Goal: Transaction & Acquisition: Download file/media

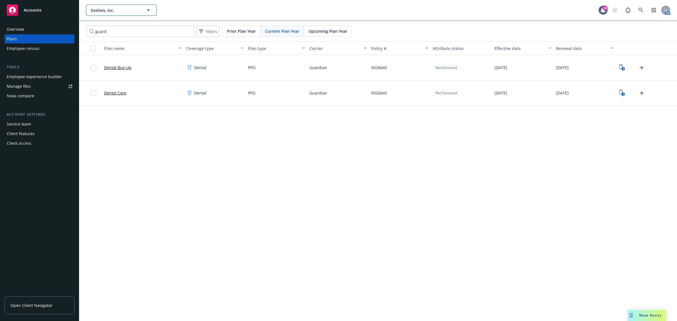
click at [146, 11] on icon "button" at bounding box center [148, 10] width 7 height 7
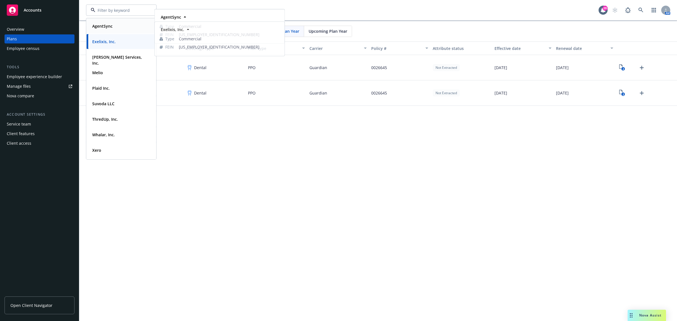
click at [104, 23] on strong "AgentSync" at bounding box center [102, 25] width 20 height 5
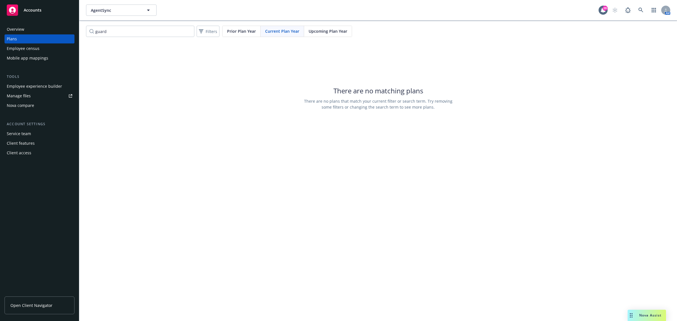
click at [59, 78] on div "Tools" at bounding box center [40, 77] width 70 height 6
click at [54, 86] on div "Employee experience builder" at bounding box center [34, 86] width 55 height 9
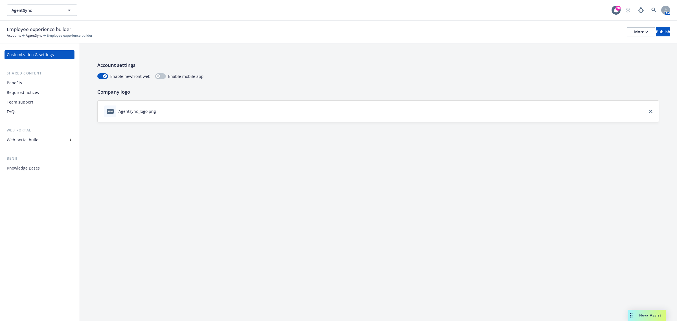
click at [27, 84] on div "Benefits" at bounding box center [39, 82] width 65 height 9
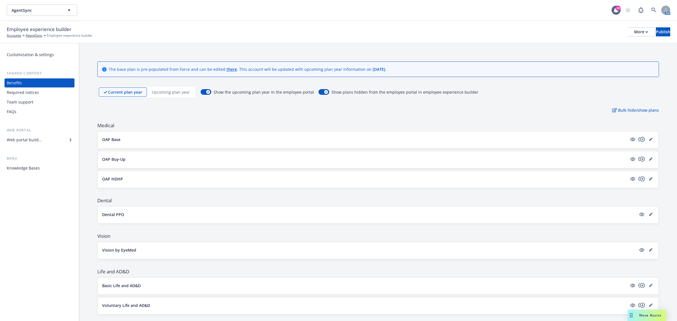
click at [642, 140] on div at bounding box center [641, 139] width 25 height 7
click at [649, 140] on icon "editPencil" at bounding box center [650, 139] width 3 height 3
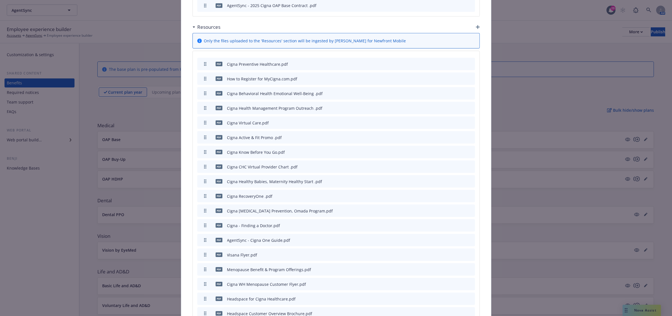
scroll to position [518, 0]
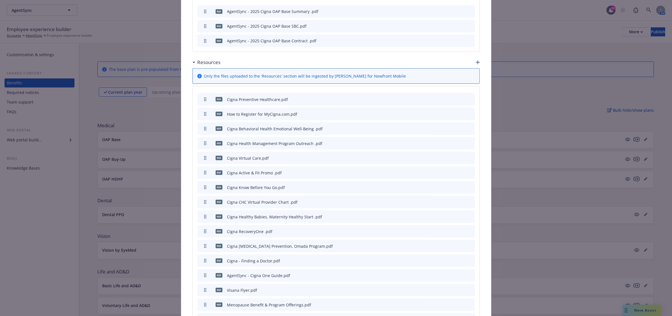
click at [472, 56] on div "Resources" at bounding box center [335, 62] width 287 height 12
click at [476, 60] on icon "button" at bounding box center [478, 62] width 4 height 4
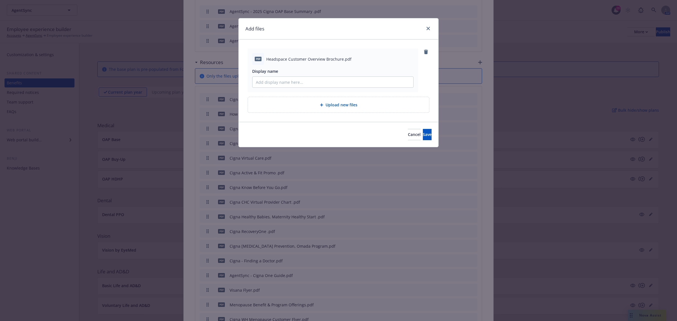
click at [322, 58] on span "Headspace Customer Overview Brochure.pdf" at bounding box center [308, 59] width 85 height 6
copy span "Headspace Customer Overview Brochure.pdf"
click at [281, 82] on input "Display name" at bounding box center [333, 82] width 161 height 11
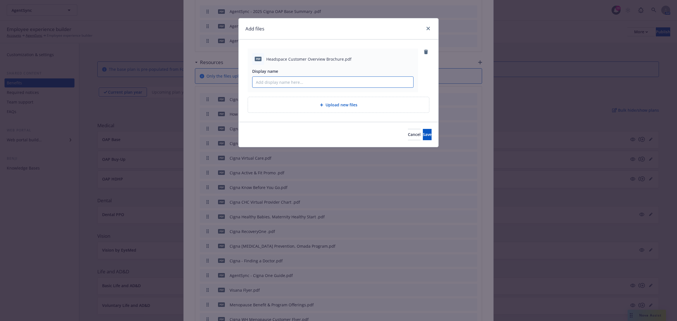
paste input "Headspace Customer Overview Brochure.pdf"
type input "Headspace Customer Overview Brochure"
click at [423, 129] on button "Save" at bounding box center [427, 134] width 9 height 11
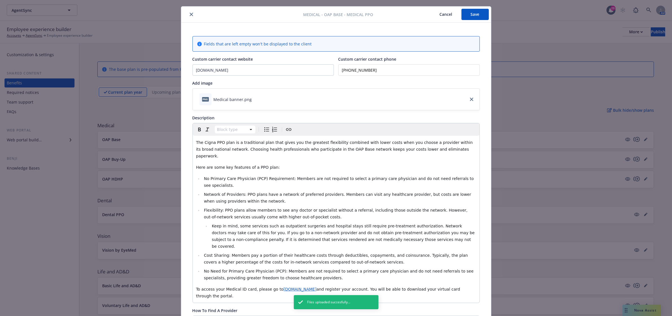
scroll to position [0, 0]
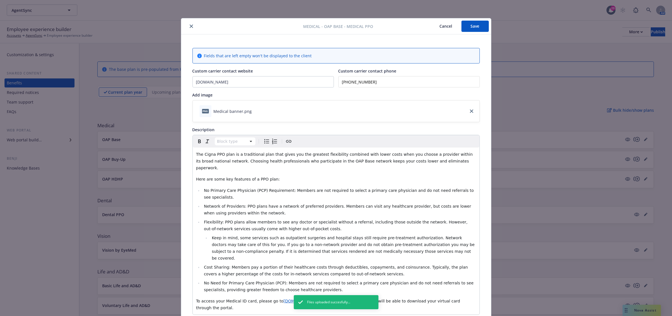
click at [470, 26] on button "Save" at bounding box center [474, 26] width 27 height 11
click at [562, 107] on div "Medical - OAP Base - Medical PPO Cancel Save Fields that are left empty won't b…" at bounding box center [336, 158] width 672 height 316
click at [479, 28] on button "Save" at bounding box center [474, 26] width 27 height 11
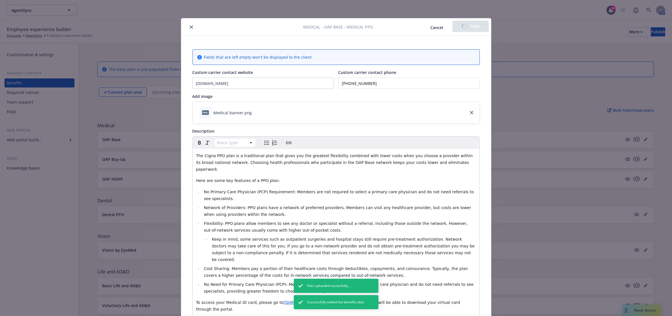
click at [541, 109] on div "Medical - OAP Base - Medical PPO Cancel Save Fields that are left empty won't b…" at bounding box center [336, 158] width 672 height 316
click at [188, 26] on button "close" at bounding box center [191, 26] width 7 height 7
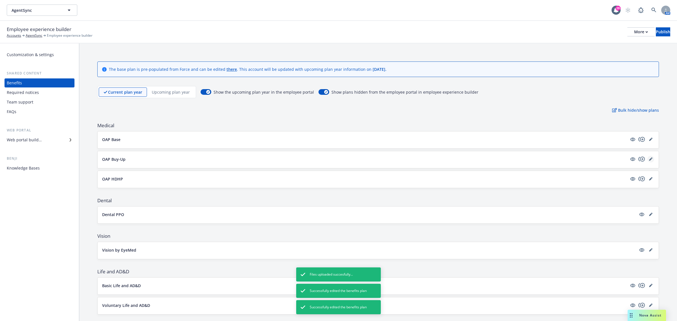
click at [648, 160] on link "editPencil" at bounding box center [651, 159] width 7 height 7
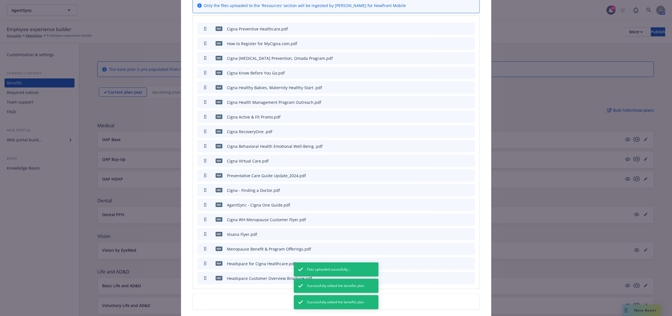
scroll to position [482, 0]
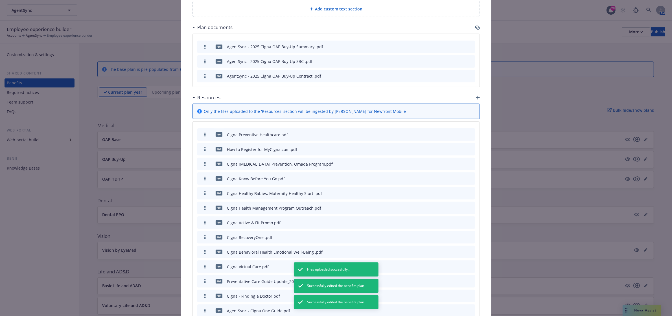
click at [476, 96] on icon "button" at bounding box center [478, 98] width 4 height 4
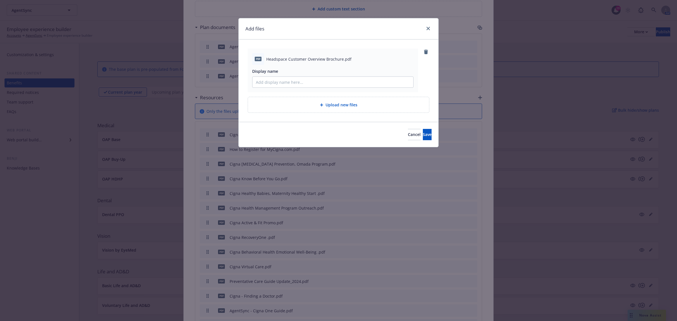
click at [336, 57] on span "Headspace Customer Overview Brochure.pdf" at bounding box center [308, 59] width 85 height 6
copy span "Headspace Customer Overview Brochure.pdf"
click at [307, 84] on input "Display name" at bounding box center [333, 82] width 161 height 11
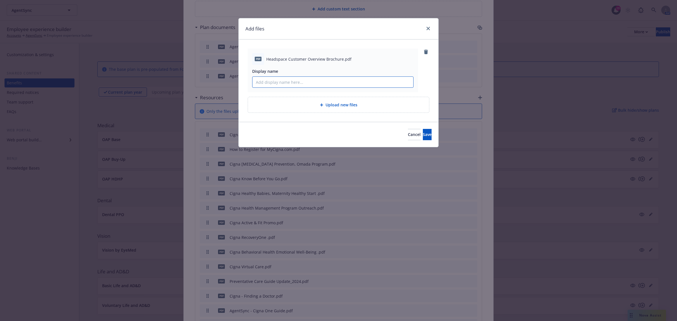
paste input "Headspace Customer Overview Brochure.pdf"
type input "Headspace Customer Overview Brochure"
click at [423, 134] on button "Save" at bounding box center [427, 134] width 9 height 11
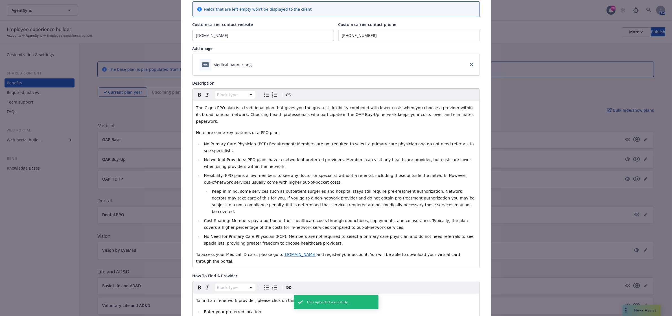
scroll to position [0, 0]
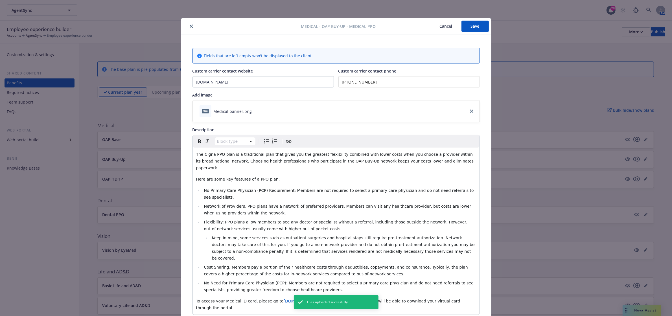
click at [477, 28] on button "Save" at bounding box center [474, 26] width 27 height 11
click at [188, 25] on button "close" at bounding box center [191, 26] width 7 height 7
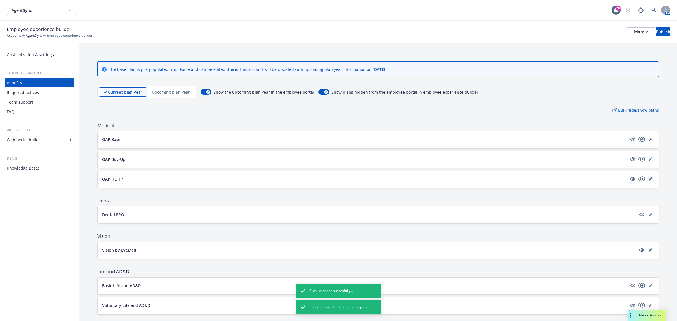
click at [649, 181] on icon "editPencil" at bounding box center [650, 178] width 3 height 3
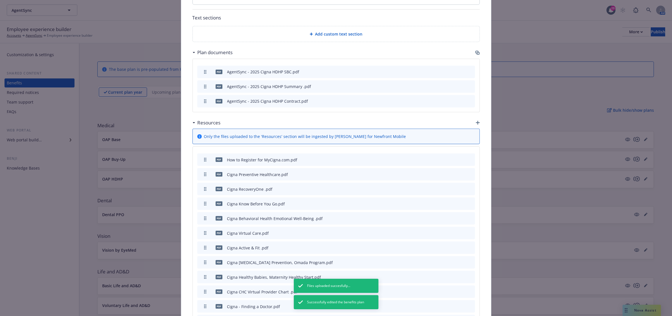
scroll to position [362, 0]
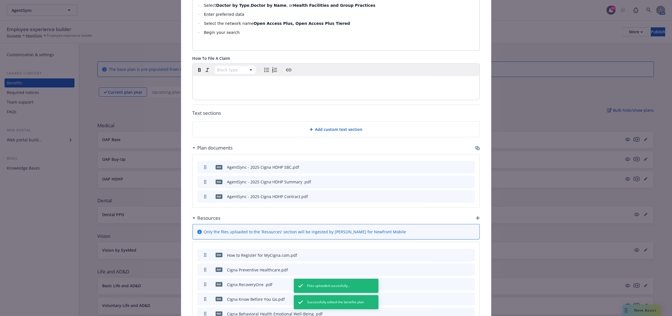
click at [476, 216] on icon "button" at bounding box center [478, 218] width 4 height 4
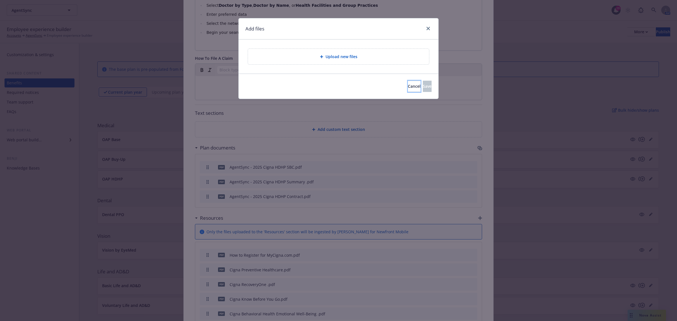
click at [408, 87] on button "Cancel" at bounding box center [414, 86] width 13 height 11
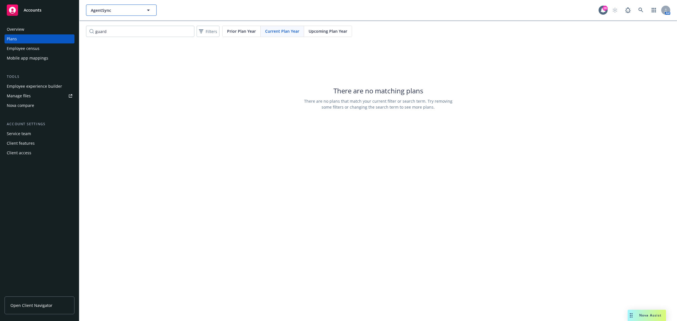
click at [125, 10] on span "AgentSync" at bounding box center [115, 10] width 49 height 6
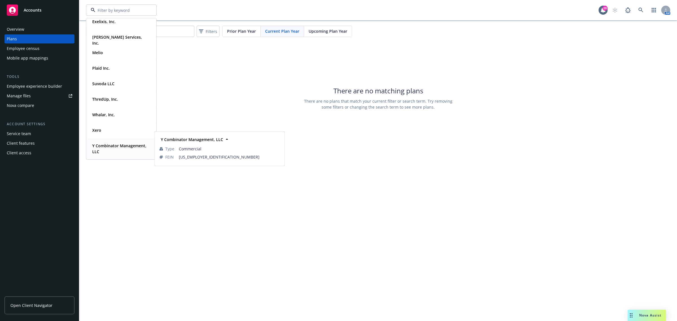
click at [107, 149] on strong "Y Combinator Management, LLC" at bounding box center [119, 148] width 54 height 11
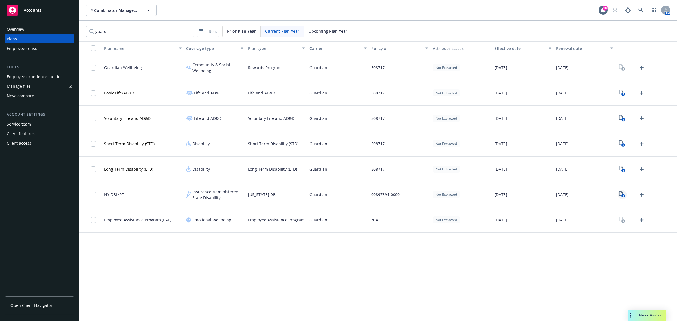
click at [618, 194] on link "3" at bounding box center [622, 194] width 9 height 9
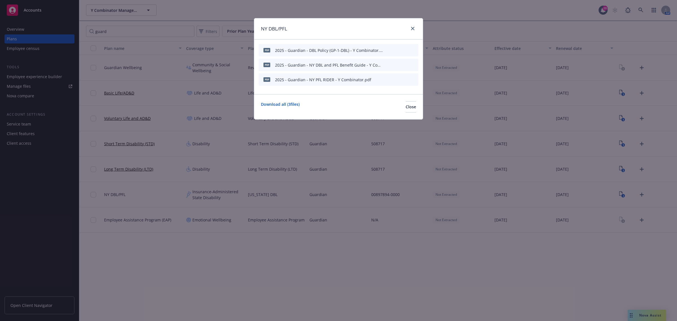
click at [410, 31] on div at bounding box center [411, 28] width 9 height 7
click at [409, 29] on link "close" at bounding box center [412, 28] width 7 height 7
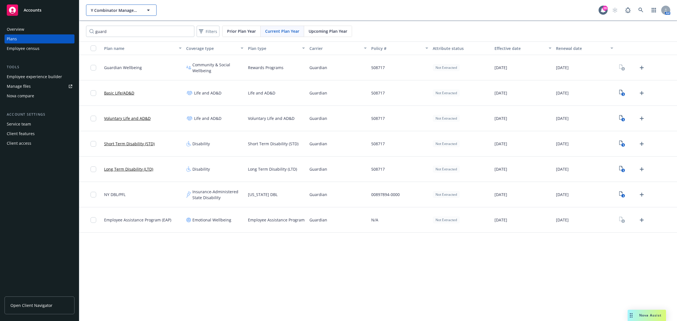
click at [126, 9] on span "Y Combinator Management, LLC" at bounding box center [115, 10] width 49 height 6
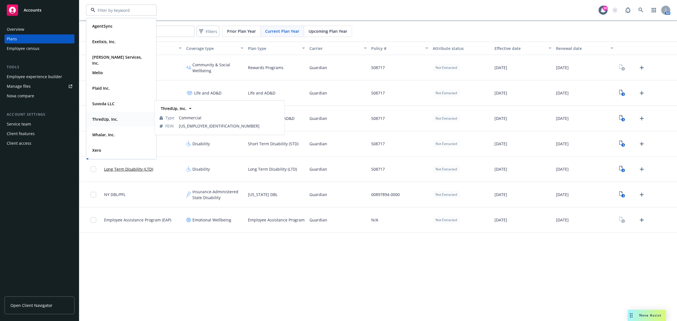
click at [114, 119] on strong "ThredUp, Inc." at bounding box center [105, 119] width 26 height 5
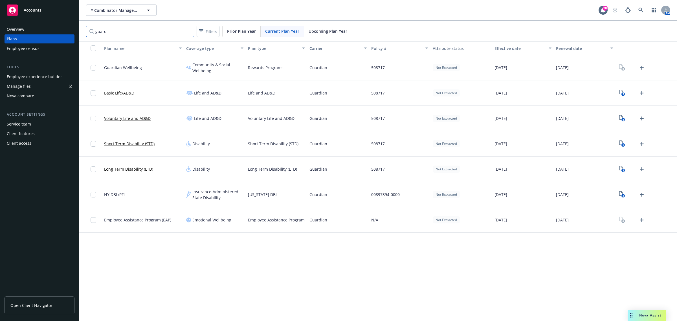
click at [144, 29] on input "guard" at bounding box center [140, 31] width 108 height 11
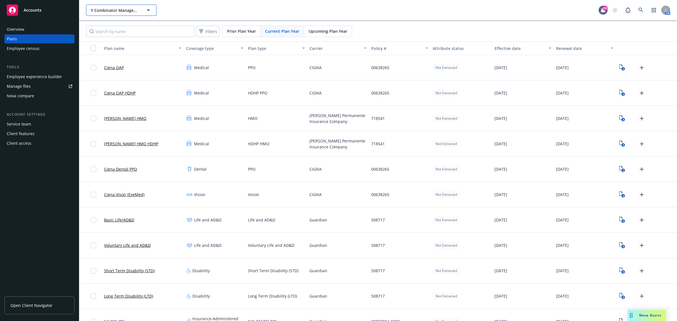
click at [112, 5] on button "Y Combinator Management, LLC" at bounding box center [121, 10] width 71 height 11
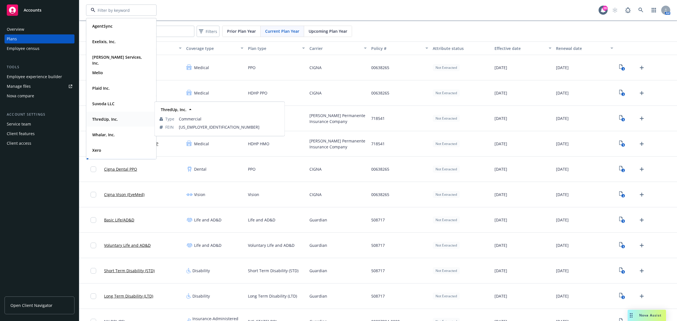
click at [104, 118] on strong "ThredUp, Inc." at bounding box center [105, 119] width 26 height 5
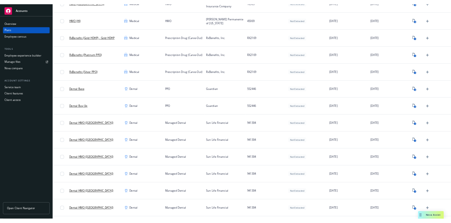
scroll to position [176, 0]
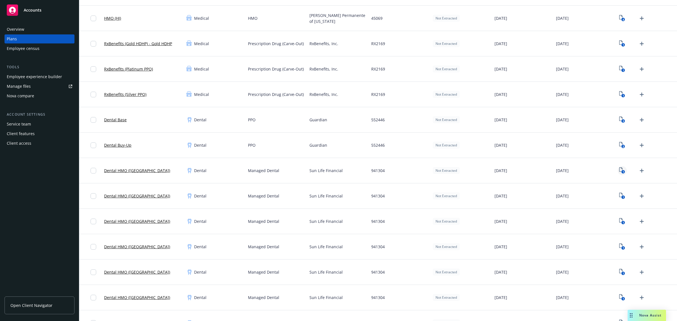
click at [619, 171] on icon "View Plan Documents" at bounding box center [620, 169] width 3 height 5
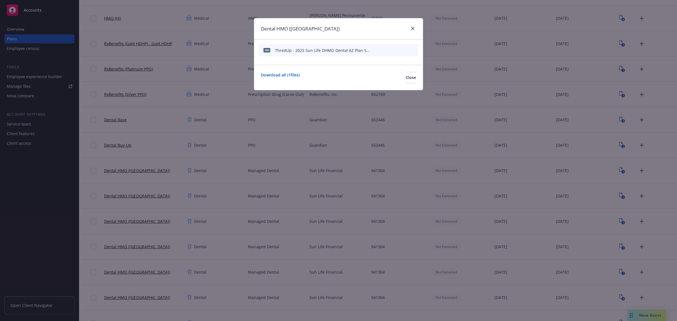
click at [403, 50] on icon "preview file" at bounding box center [404, 50] width 5 height 4
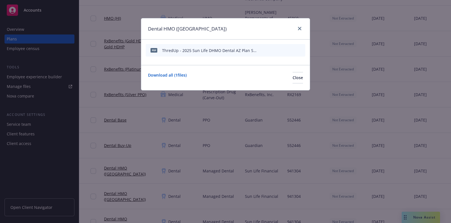
scroll to position [176, 0]
click at [301, 29] on icon "close" at bounding box center [299, 28] width 3 height 3
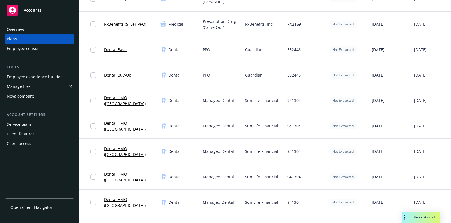
scroll to position [282, 0]
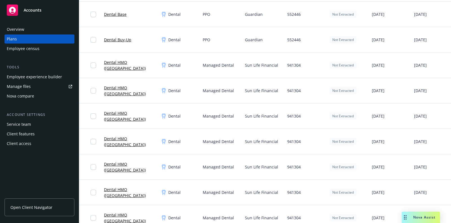
click at [115, 115] on link "Dental HMO (GA)" at bounding box center [130, 116] width 52 height 12
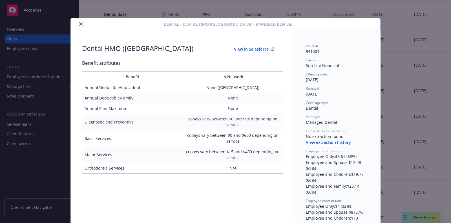
click at [79, 24] on icon "close" at bounding box center [80, 23] width 3 height 3
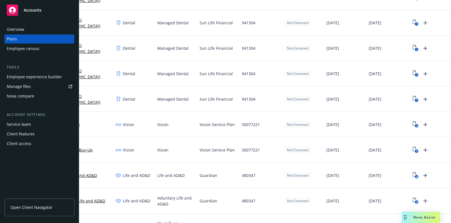
scroll to position [355, 0]
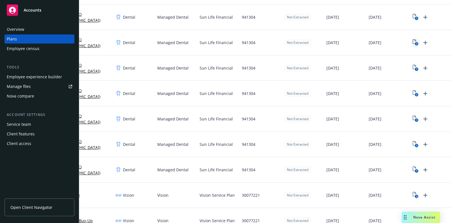
click at [413, 45] on icon "1" at bounding box center [416, 42] width 6 height 6
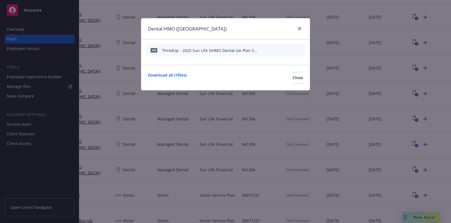
click at [291, 50] on icon "preview file" at bounding box center [291, 50] width 5 height 4
click at [282, 49] on icon "download file" at bounding box center [282, 50] width 5 height 5
